Goal: Transaction & Acquisition: Book appointment/travel/reservation

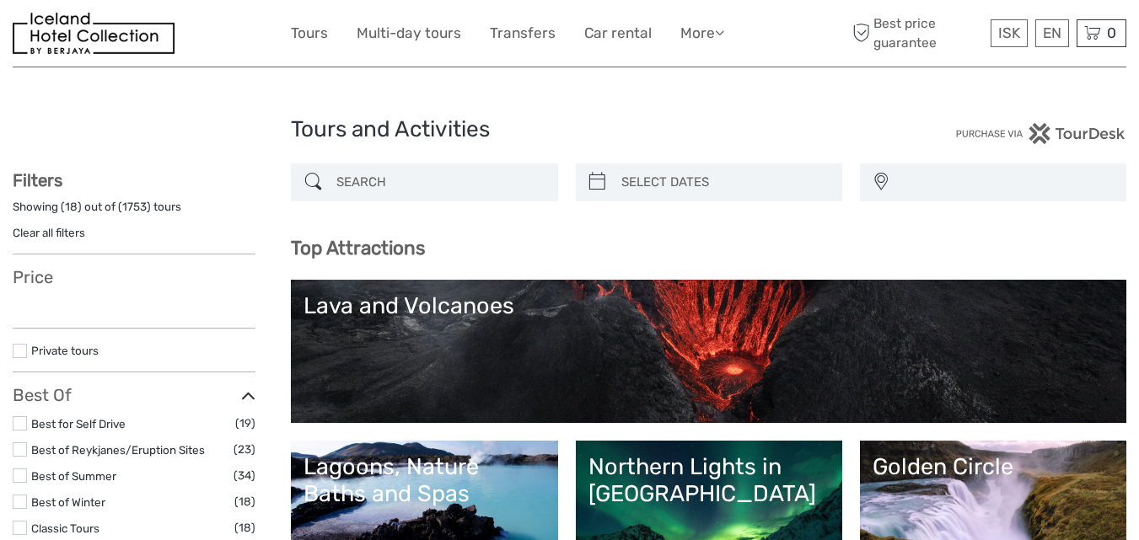
select select
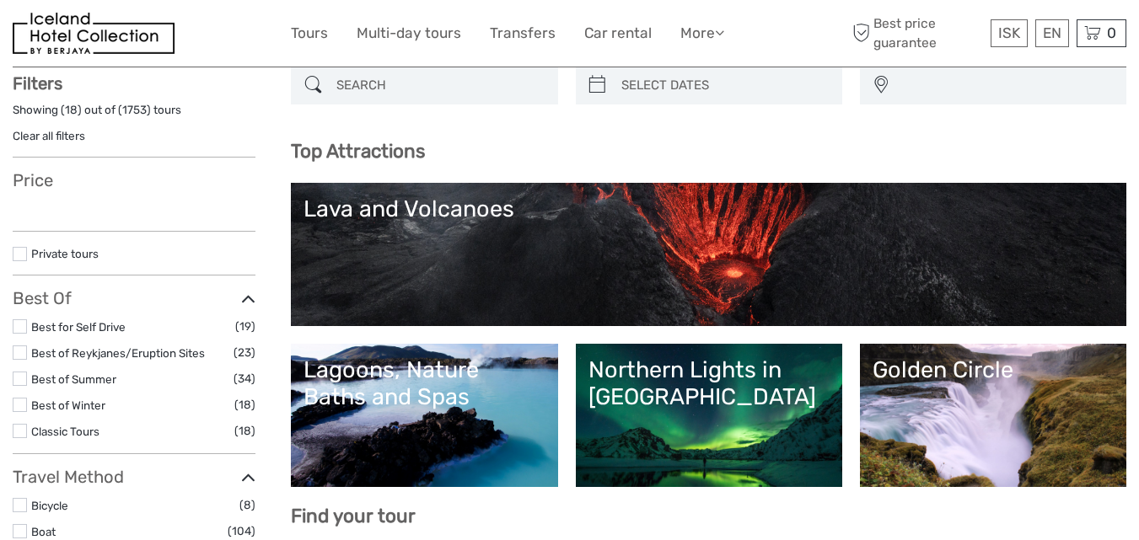
select select
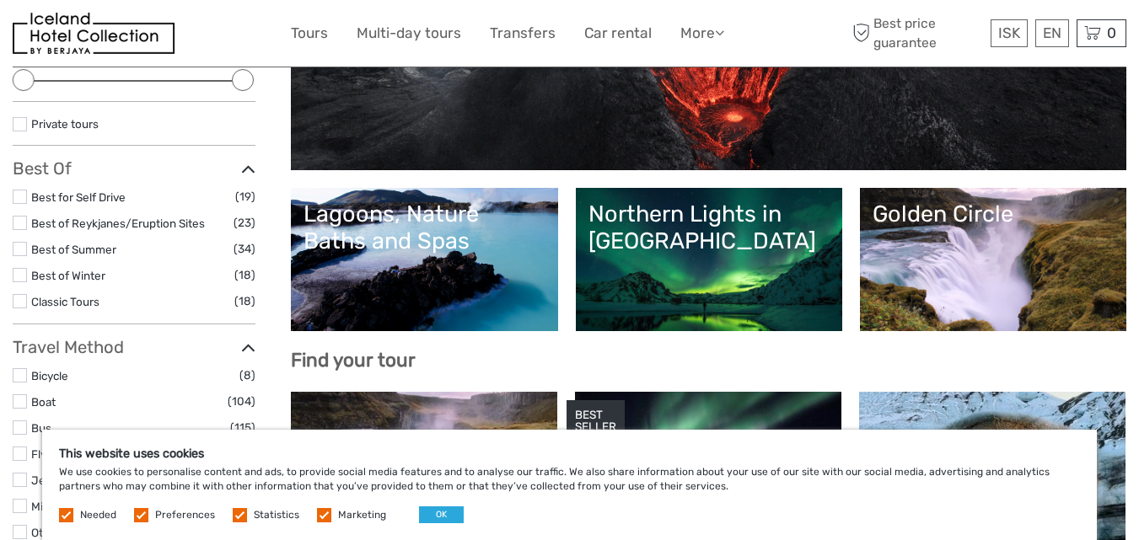
click at [669, 234] on div "Northern Lights in [GEOGRAPHIC_DATA]" at bounding box center [709, 228] width 241 height 55
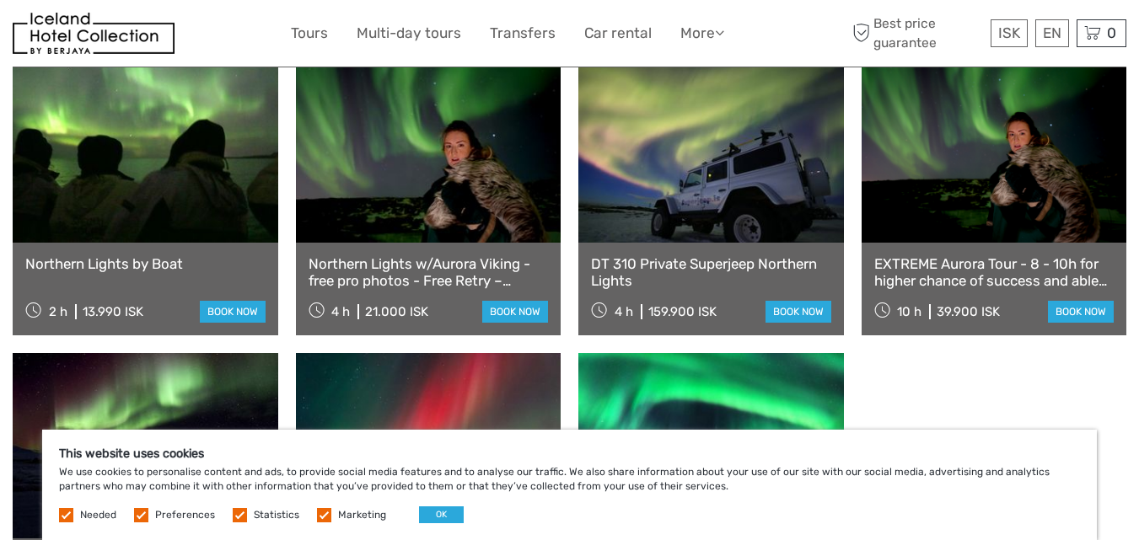
scroll to position [927, 0]
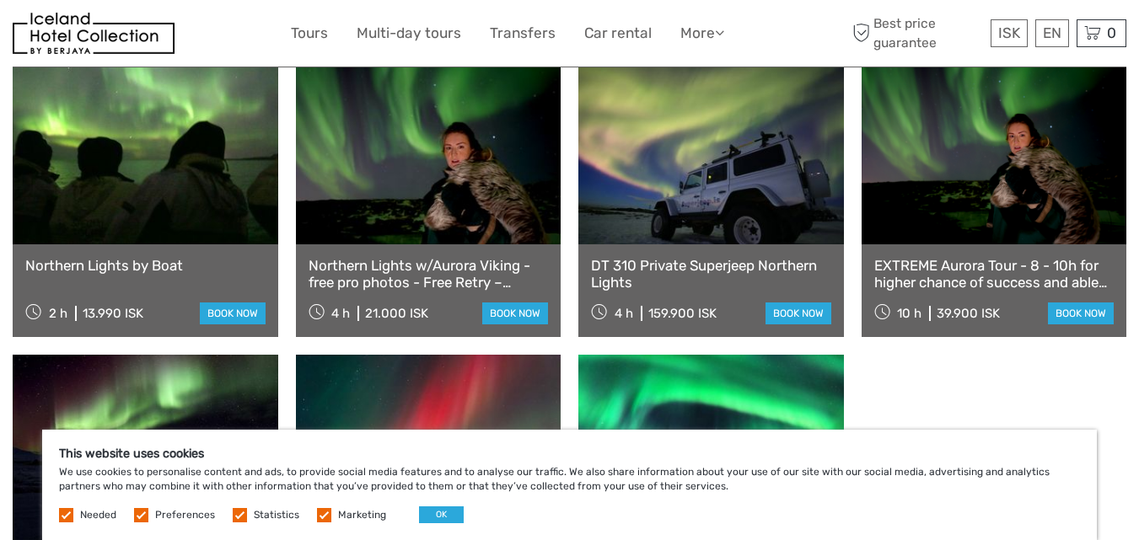
click at [939, 257] on link "EXTREME Aurora Tour - 8 - 10h for higher chance of success and able to drive fa…" at bounding box center [994, 274] width 240 height 35
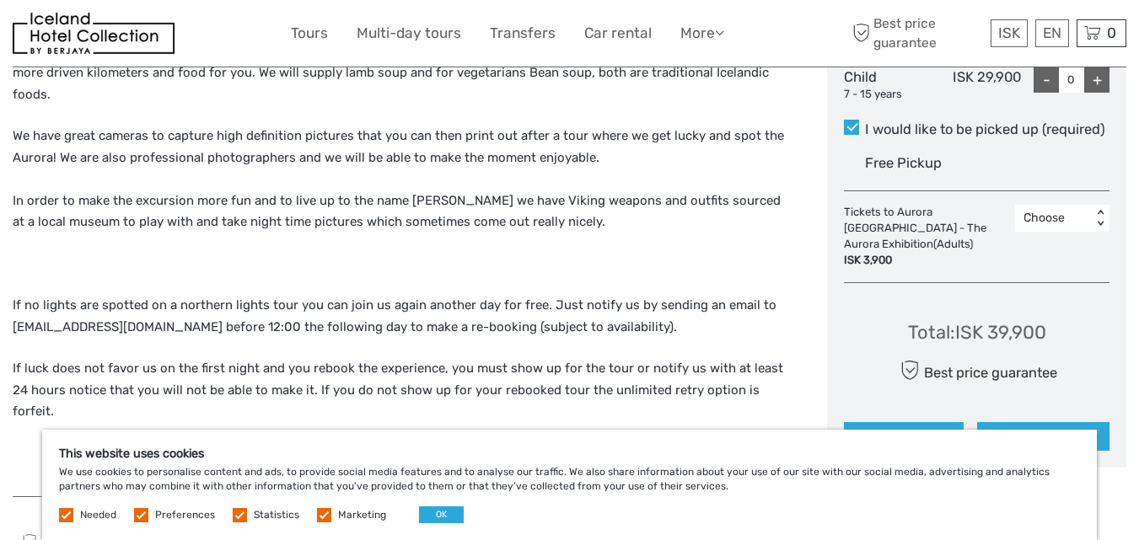
scroll to position [843, 0]
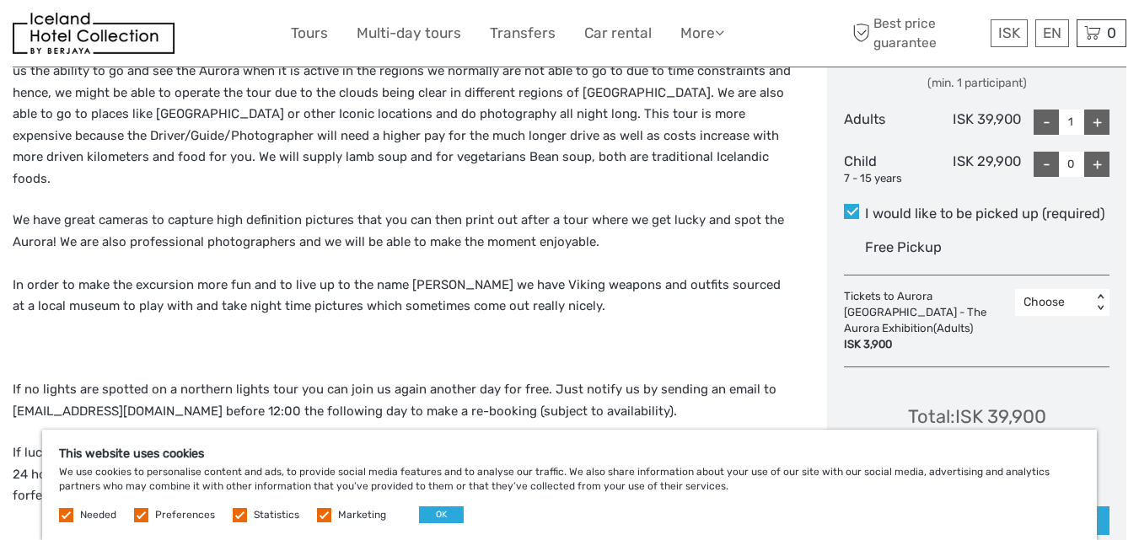
click at [1043, 294] on div "Choose" at bounding box center [1054, 302] width 60 height 17
click at [1059, 361] on div "1" at bounding box center [1063, 375] width 78 height 29
click at [1101, 294] on div "< >" at bounding box center [1101, 303] width 14 height 18
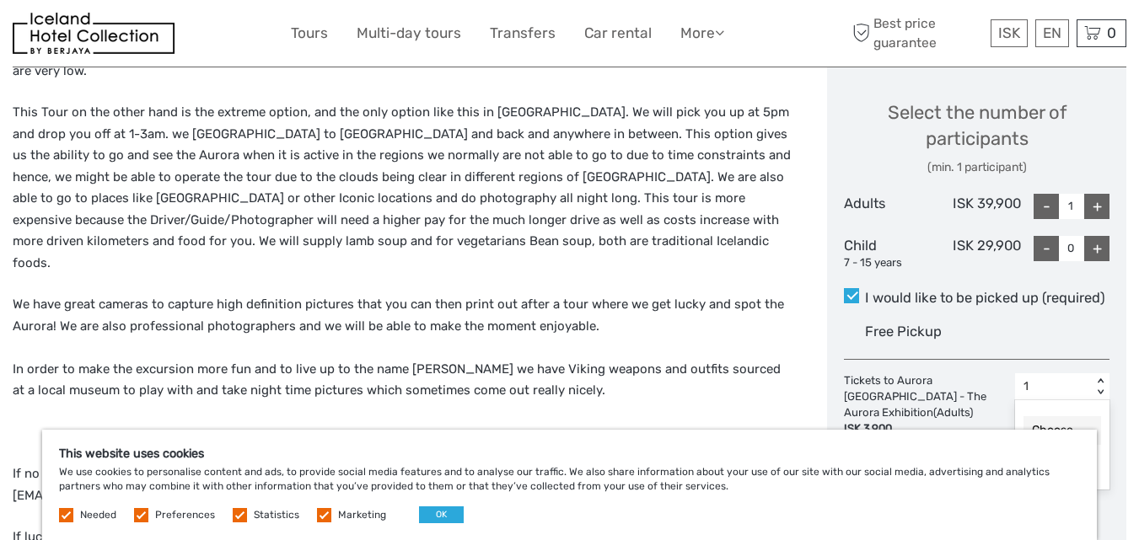
click at [1100, 194] on div "+" at bounding box center [1096, 206] width 25 height 25
type input "5"
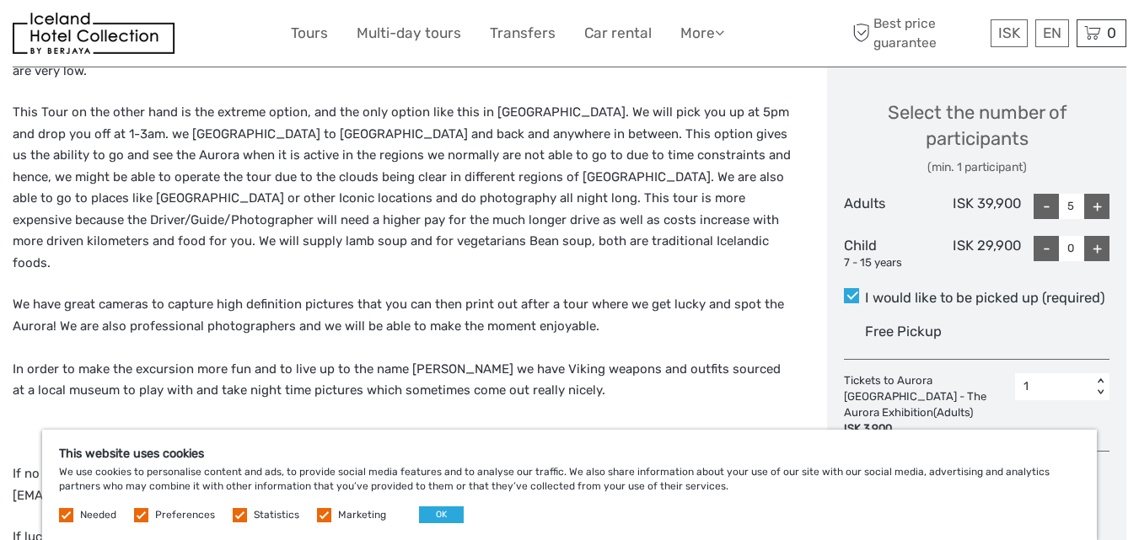
click at [1008, 318] on div "Free Pickup" at bounding box center [987, 332] width 245 height 28
click at [865, 292] on input "I would like to be picked up (required)" at bounding box center [865, 292] width 0 height 0
click at [1100, 379] on div "< >" at bounding box center [1101, 388] width 14 height 18
click at [1039, 417] on div "Choose" at bounding box center [1063, 431] width 78 height 29
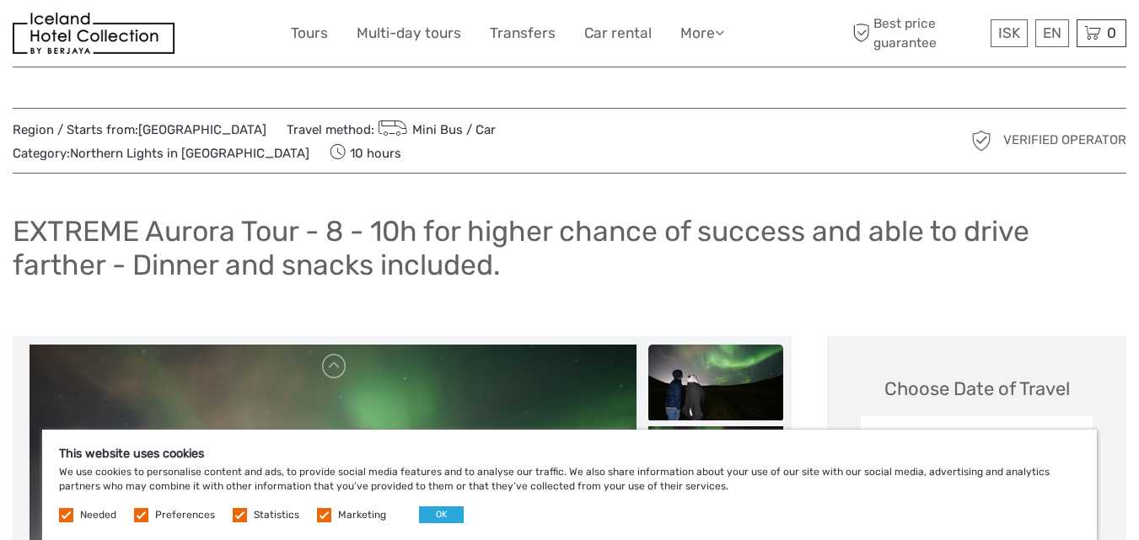
scroll to position [0, 0]
